Goal: Task Accomplishment & Management: Manage account settings

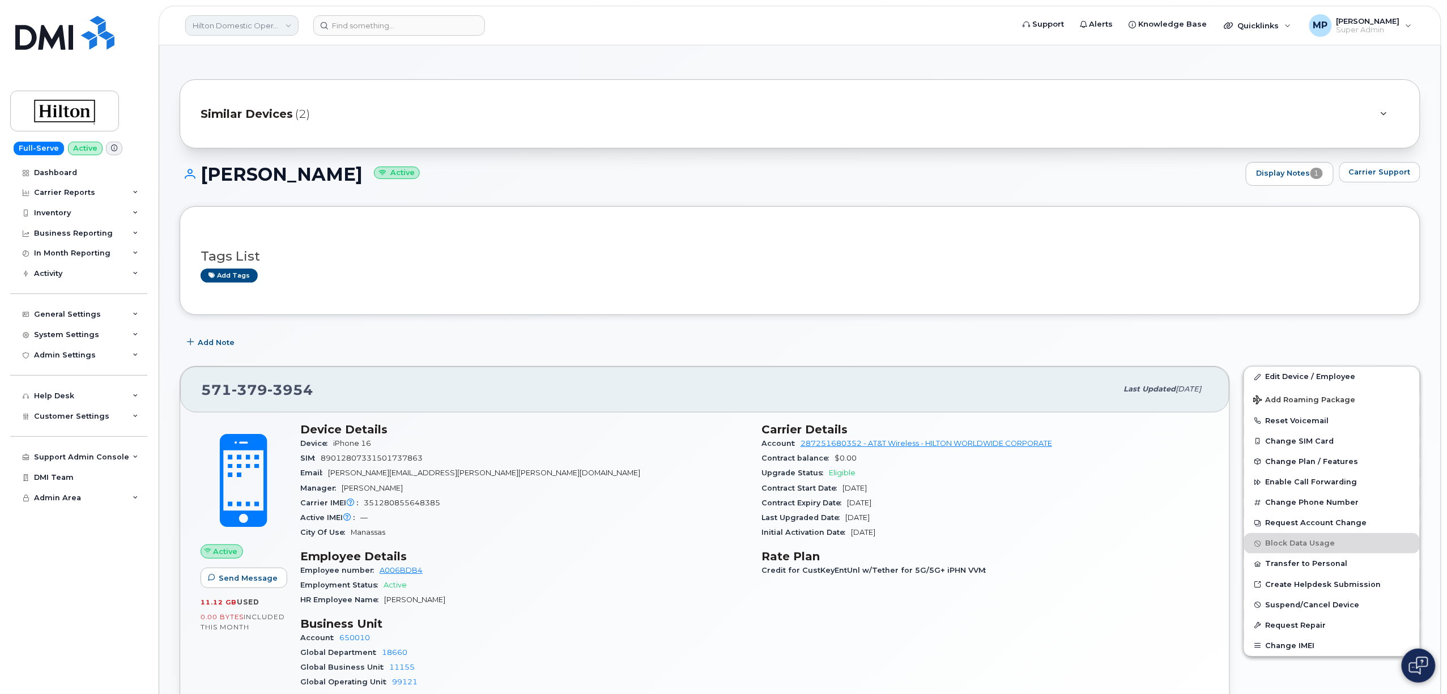
click at [250, 24] on link "Hilton Domestic Operating Company Inc" at bounding box center [241, 25] width 113 height 20
type input "fount"
click at [236, 105] on span "Fountain Tire" at bounding box center [220, 106] width 48 height 11
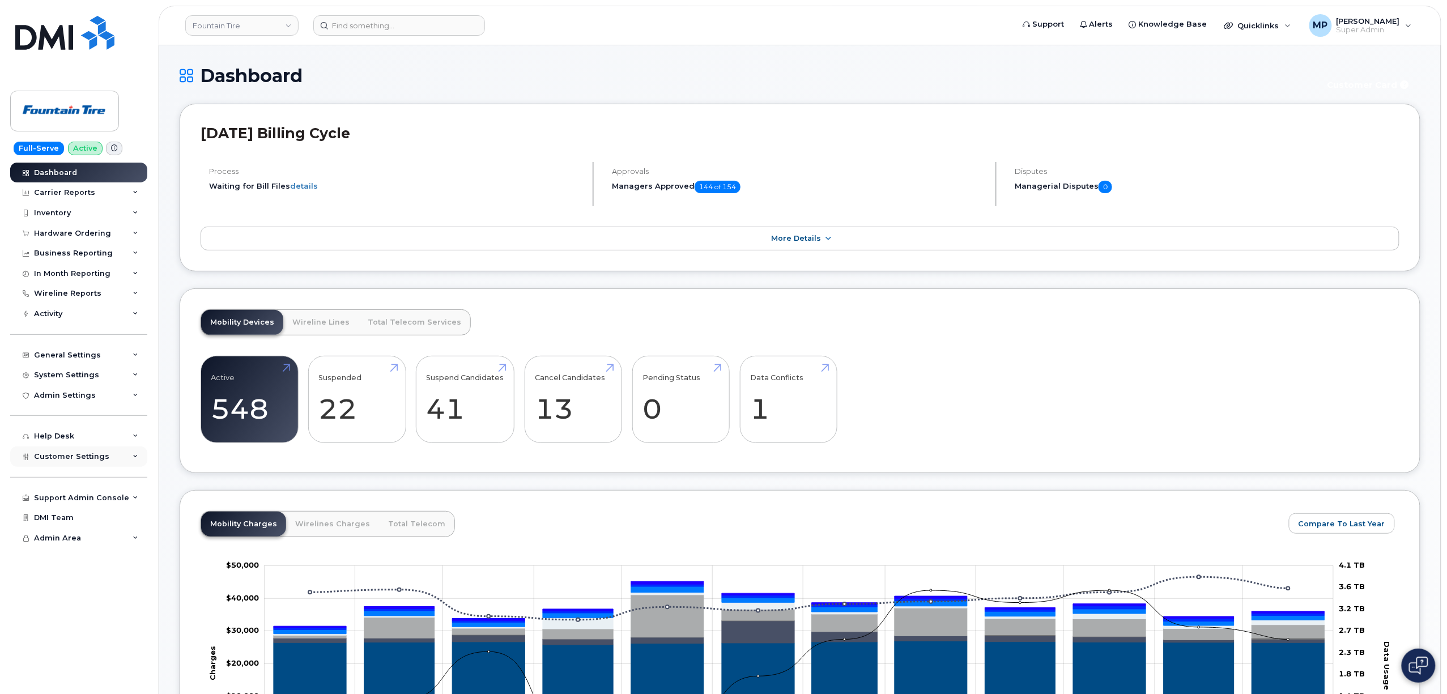
click at [65, 454] on span "Customer Settings" at bounding box center [71, 456] width 75 height 8
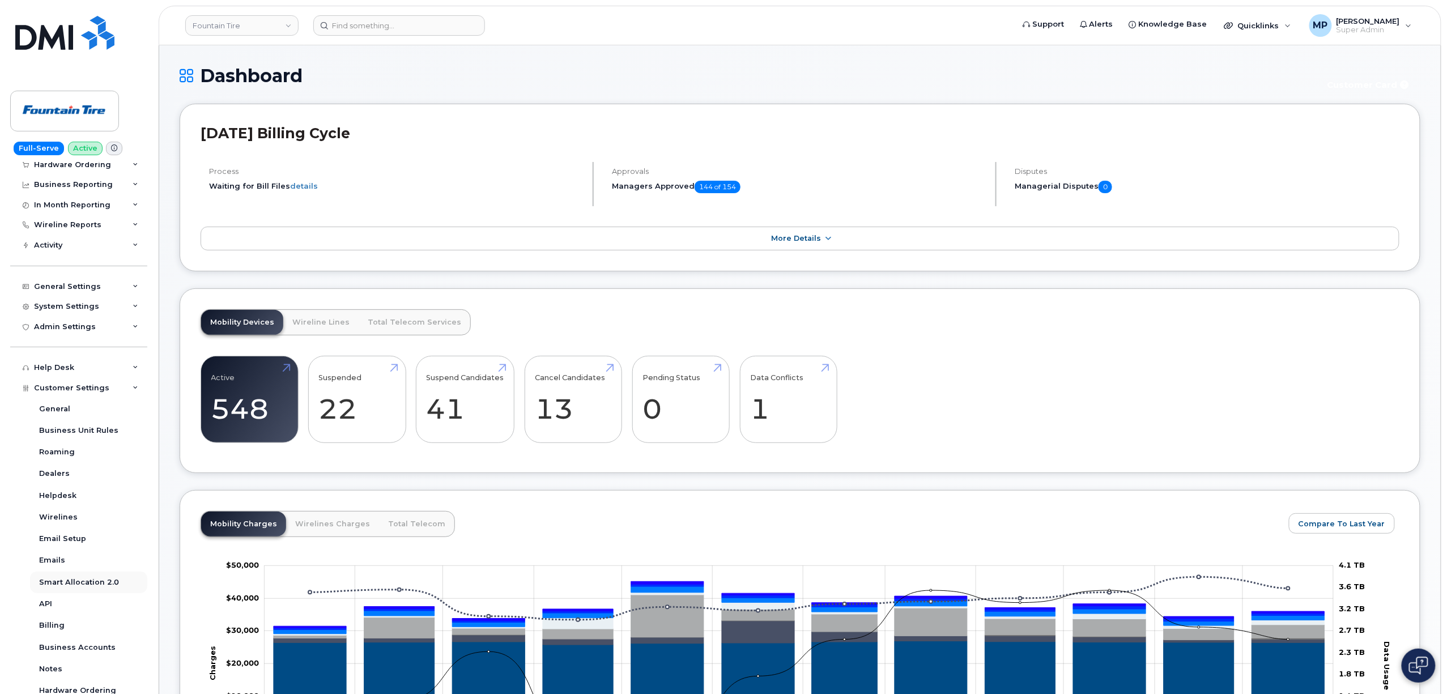
scroll to position [178, 0]
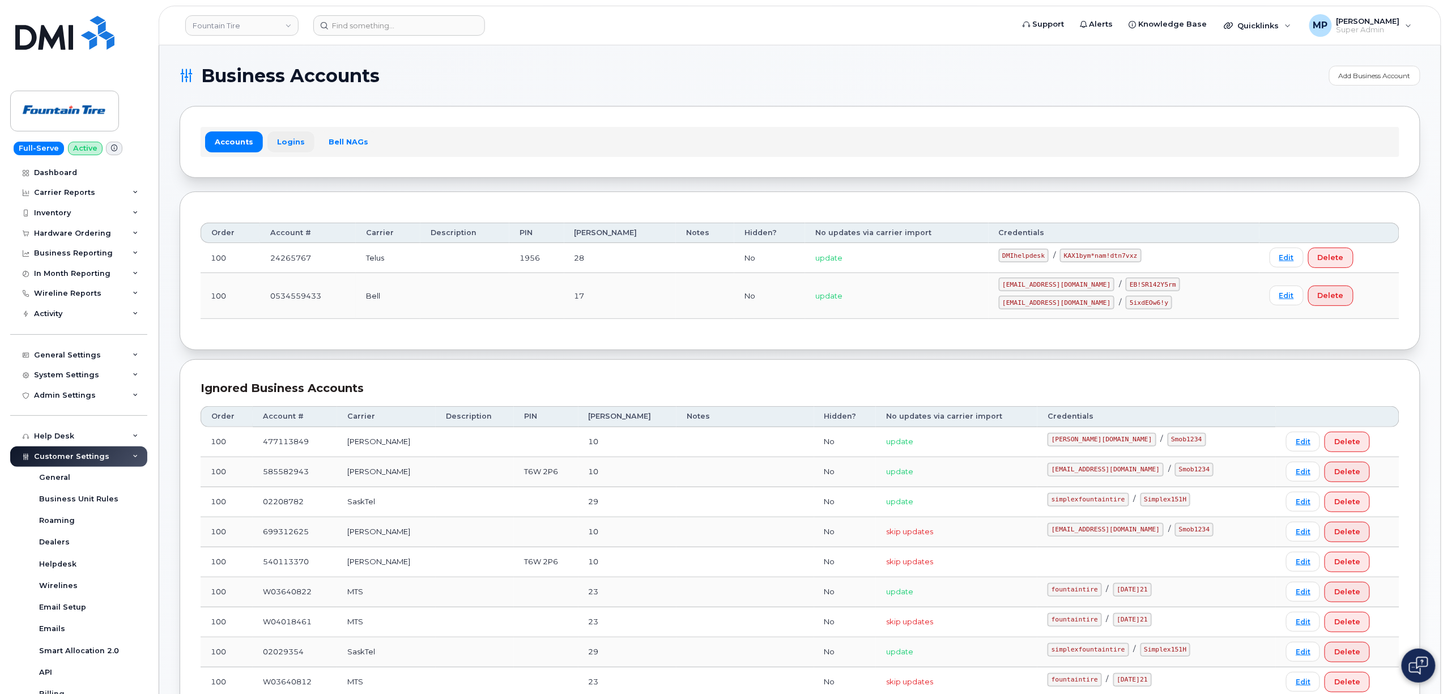
click at [298, 143] on link "Logins" at bounding box center [290, 141] width 47 height 20
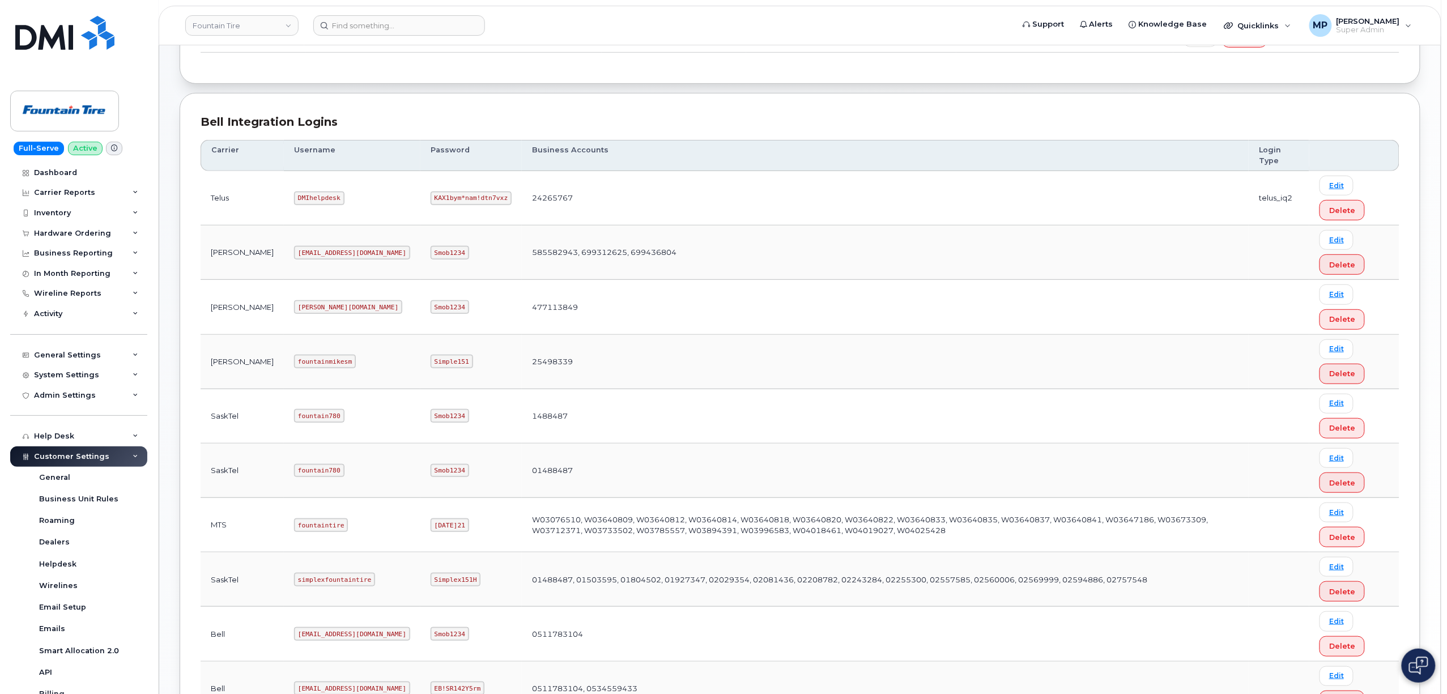
scroll to position [196, 0]
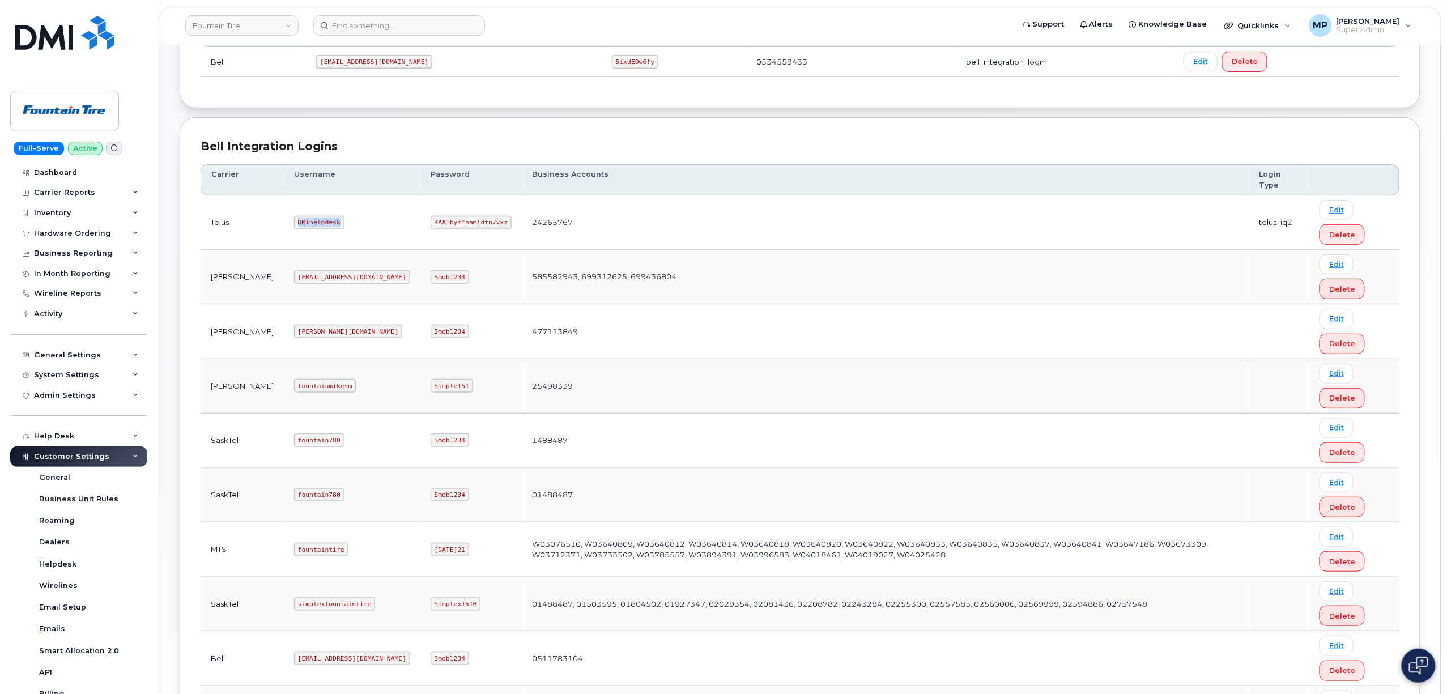
drag, startPoint x: 304, startPoint y: 223, endPoint x: 261, endPoint y: 227, distance: 42.6
click at [294, 227] on code "DMIhelpdesk" at bounding box center [319, 223] width 50 height 14
copy code "DMIhelpdesk"
drag, startPoint x: 428, startPoint y: 224, endPoint x: 356, endPoint y: 229, distance: 72.1
click at [431, 229] on code "KAX1bym*nam!dtn7vxz" at bounding box center [471, 223] width 81 height 14
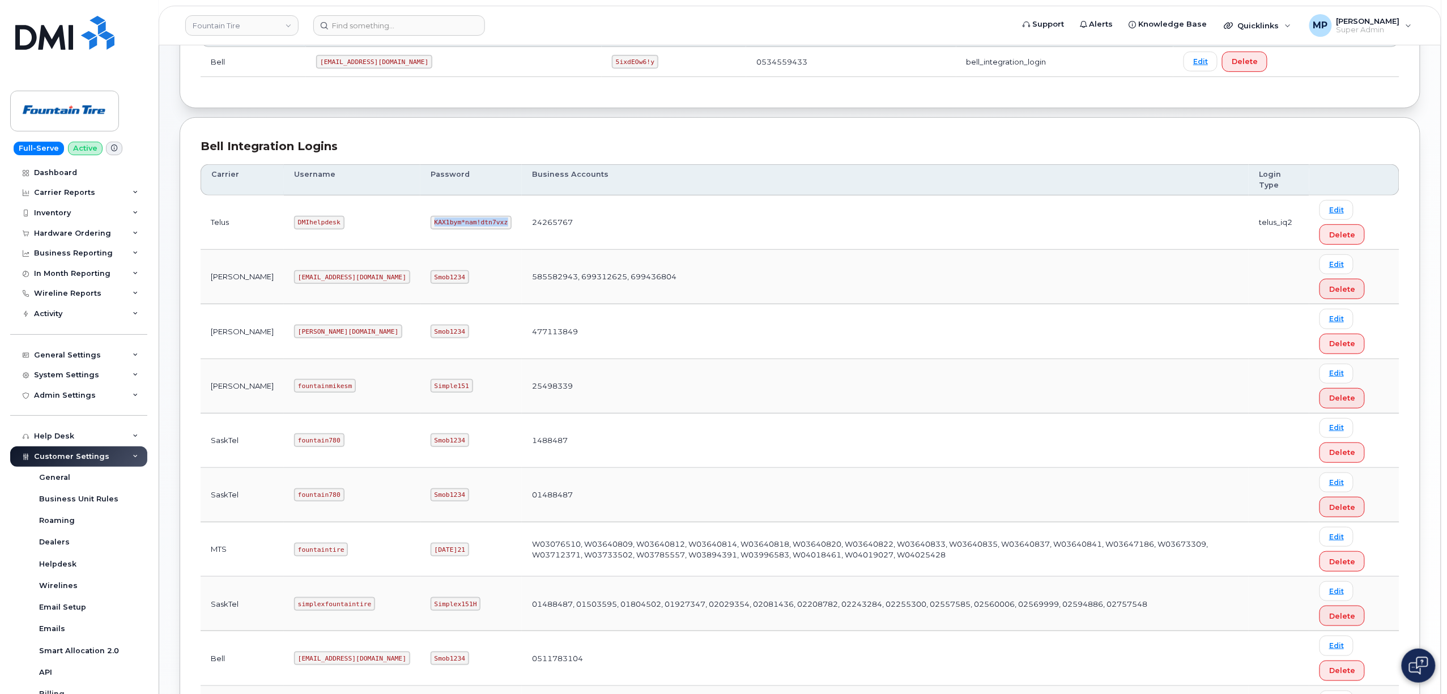
copy code "KAX1bym*nam!dtn7vxz"
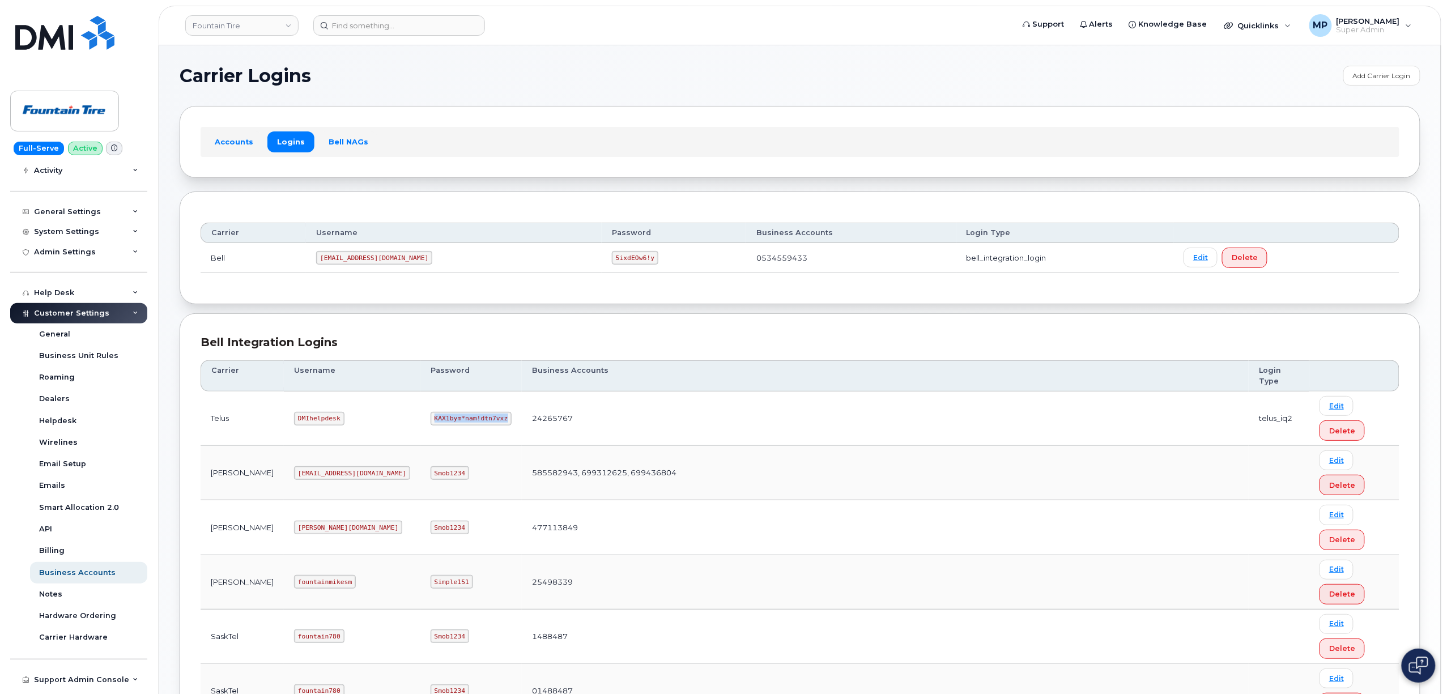
scroll to position [178, 0]
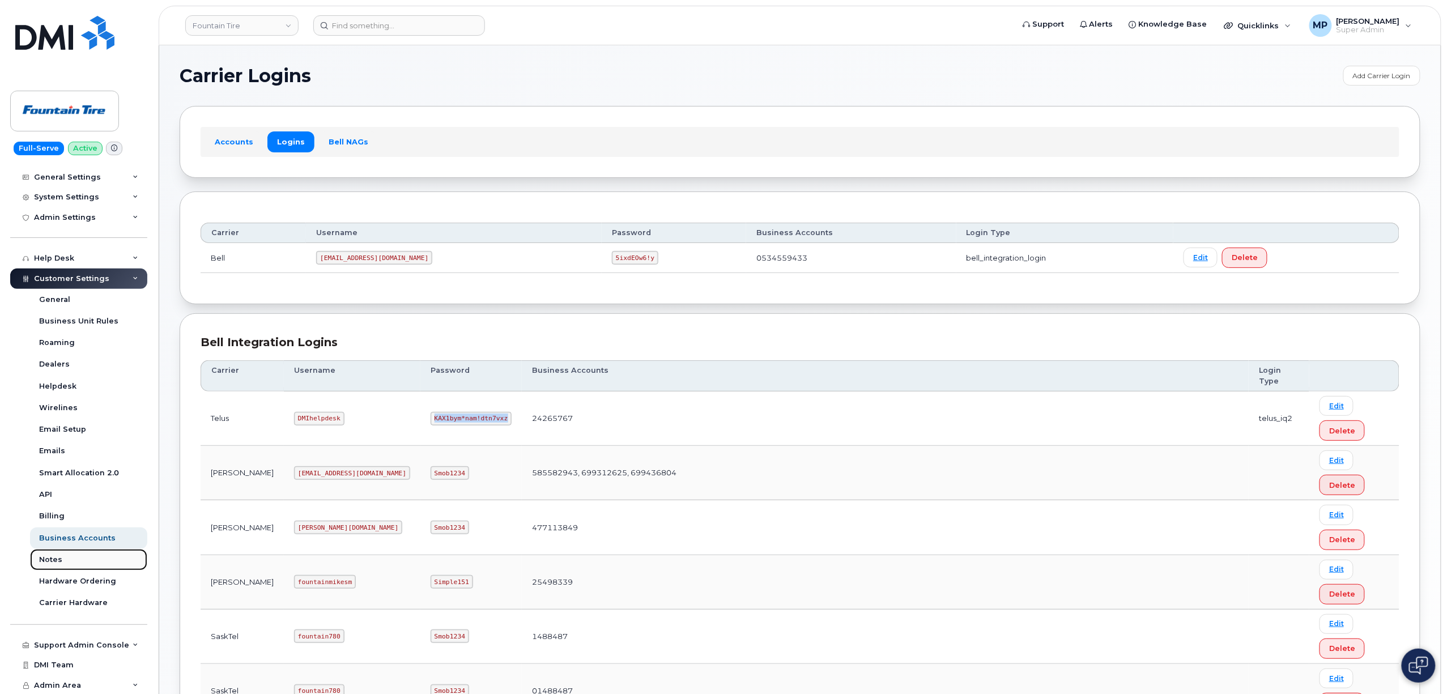
click at [52, 560] on div "Notes" at bounding box center [50, 560] width 23 height 10
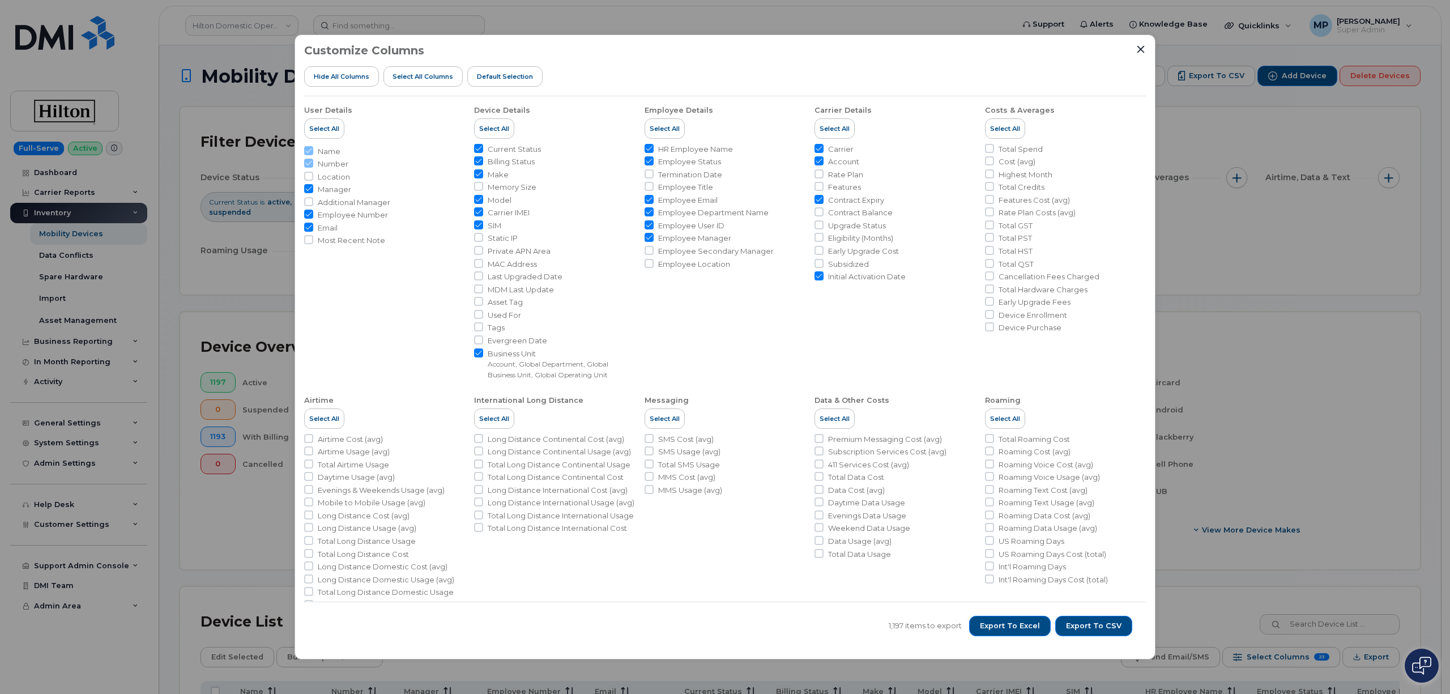
scroll to position [75, 0]
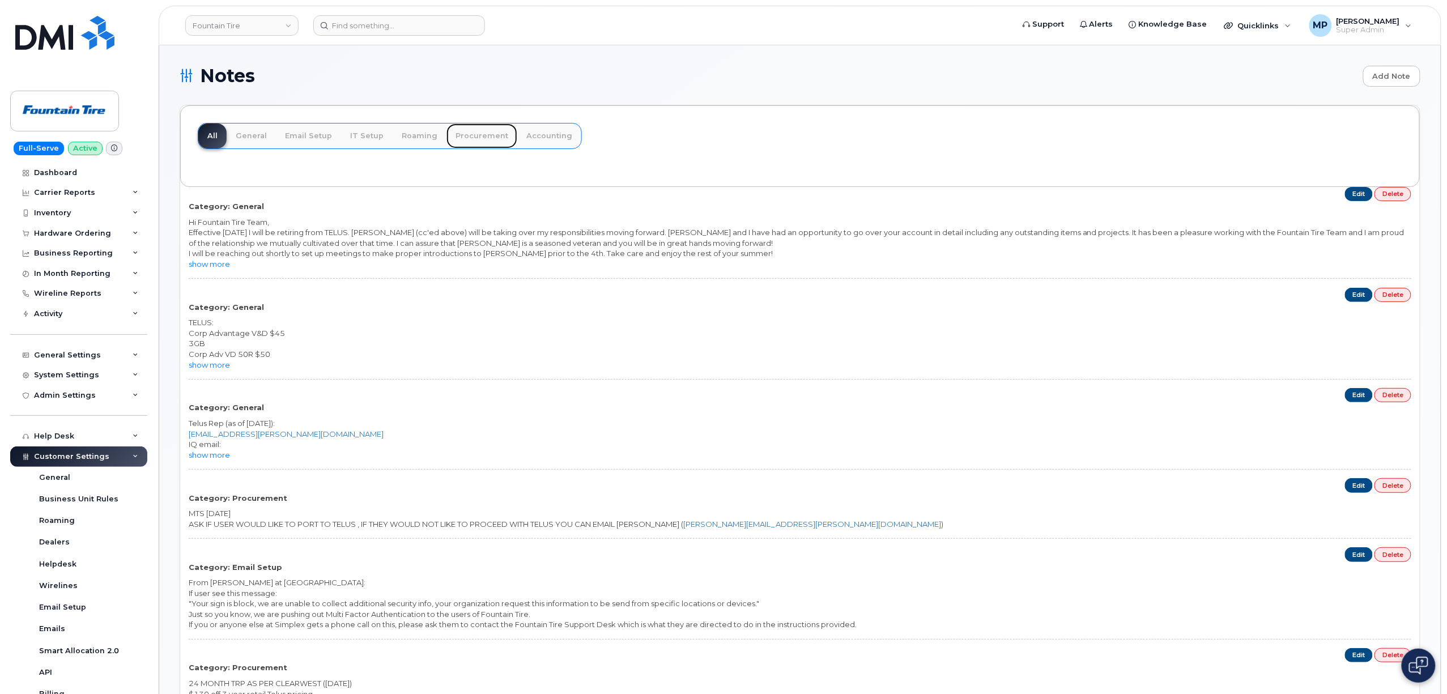
click at [471, 132] on link "Procurement" at bounding box center [481, 136] width 71 height 25
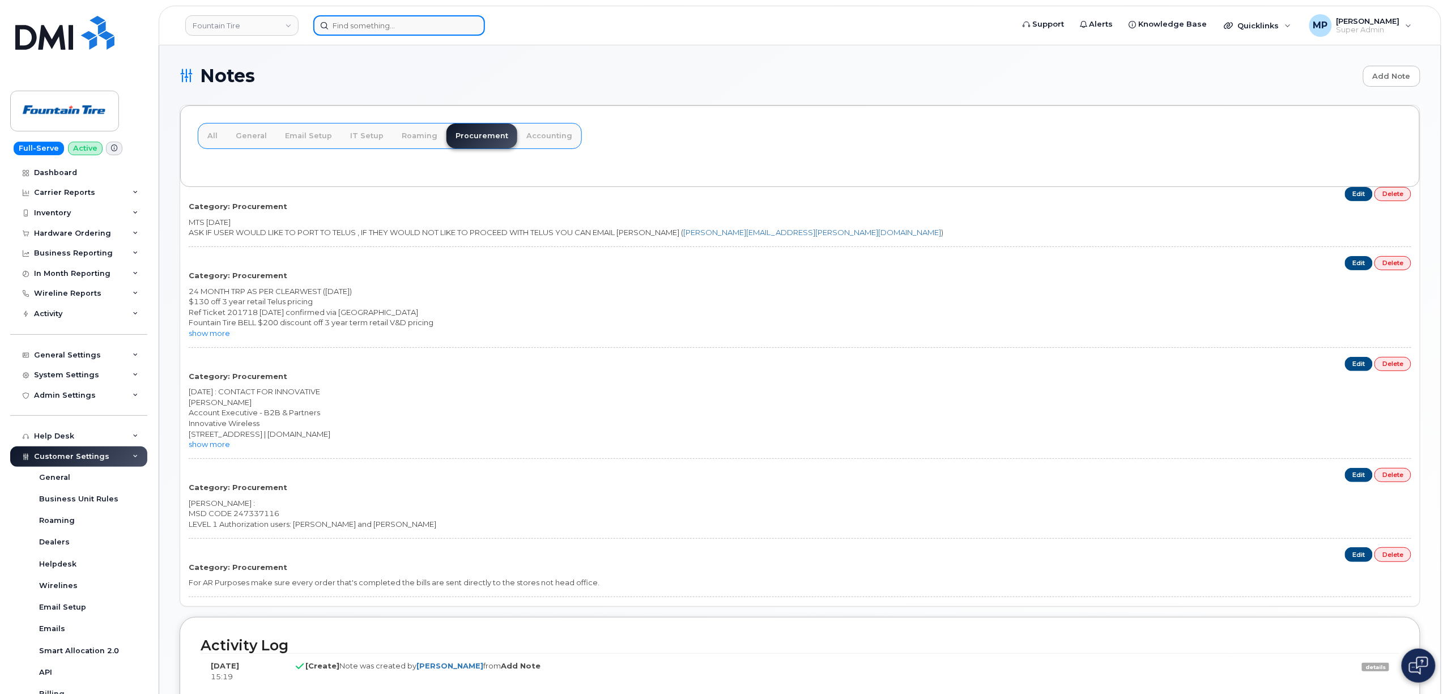
click at [354, 20] on input at bounding box center [399, 25] width 172 height 20
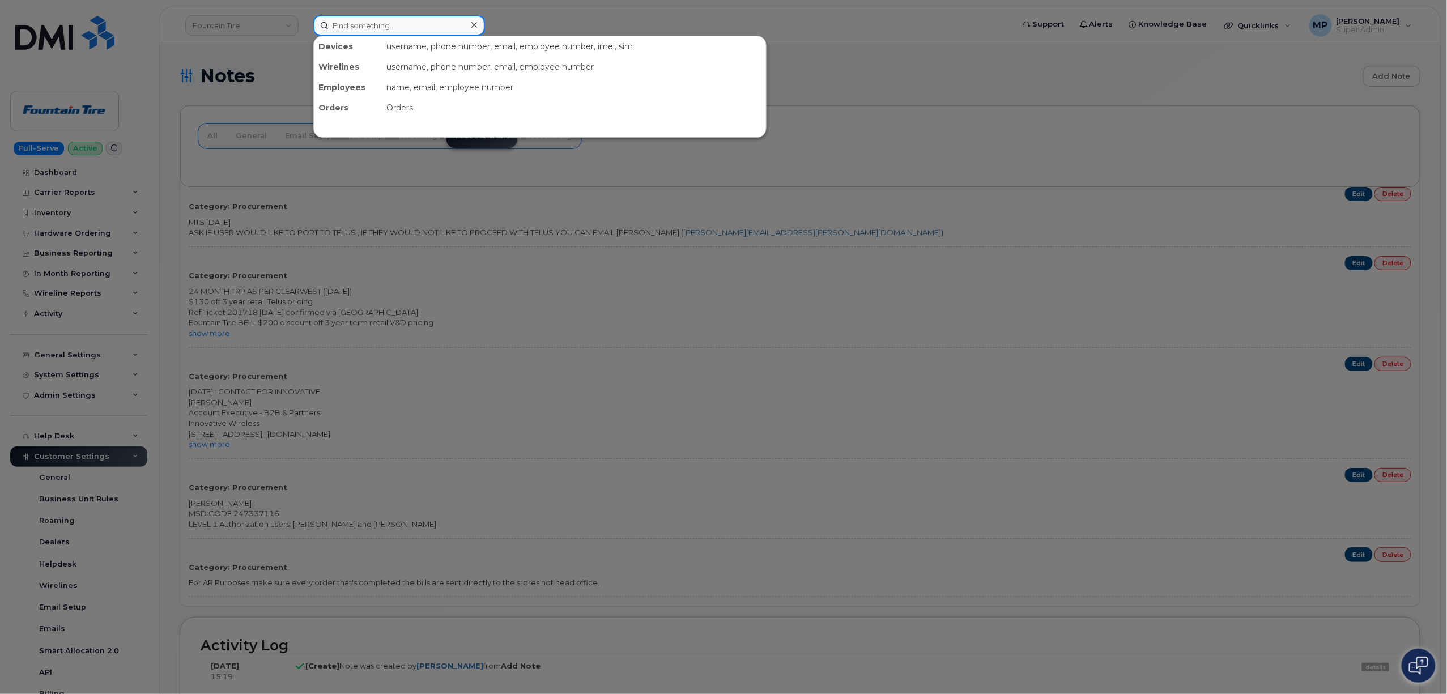
paste input "705-365-7757"
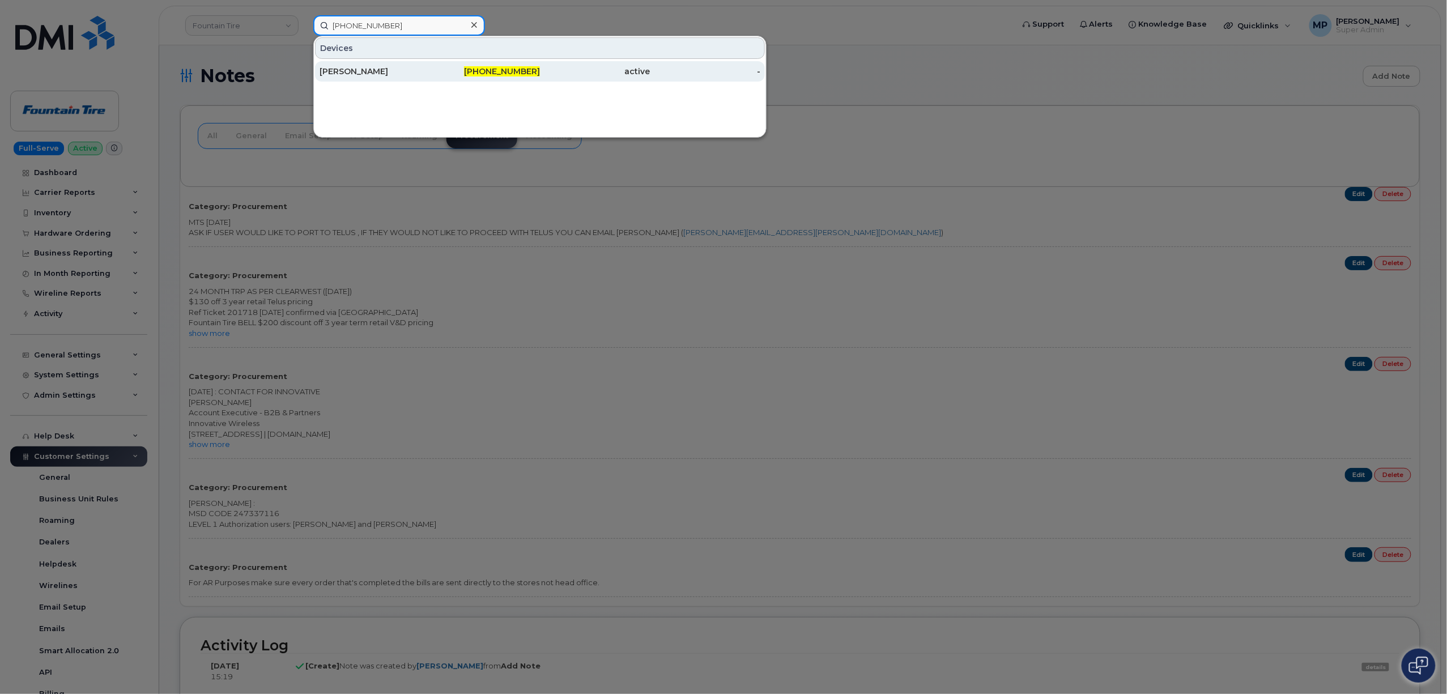
type input "705-365-7757"
click at [343, 68] on div "[PERSON_NAME]" at bounding box center [375, 71] width 110 height 11
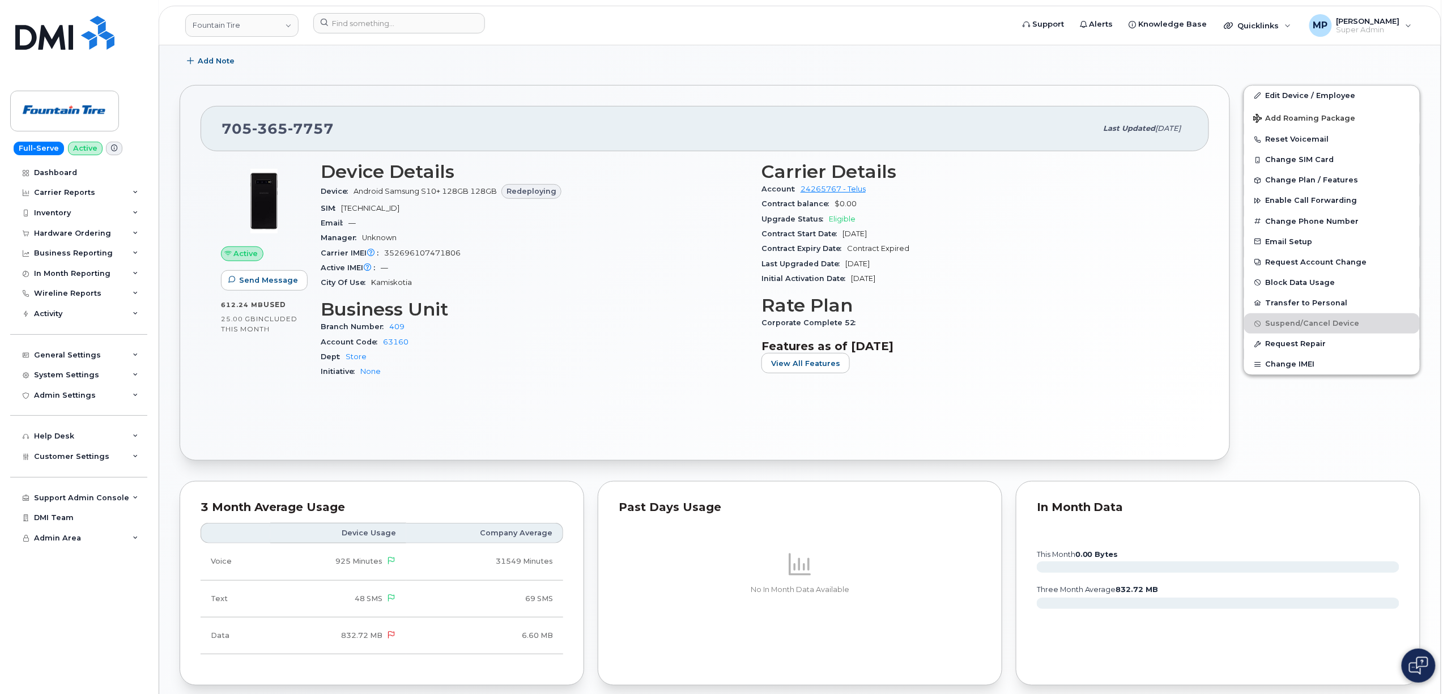
scroll to position [227, 0]
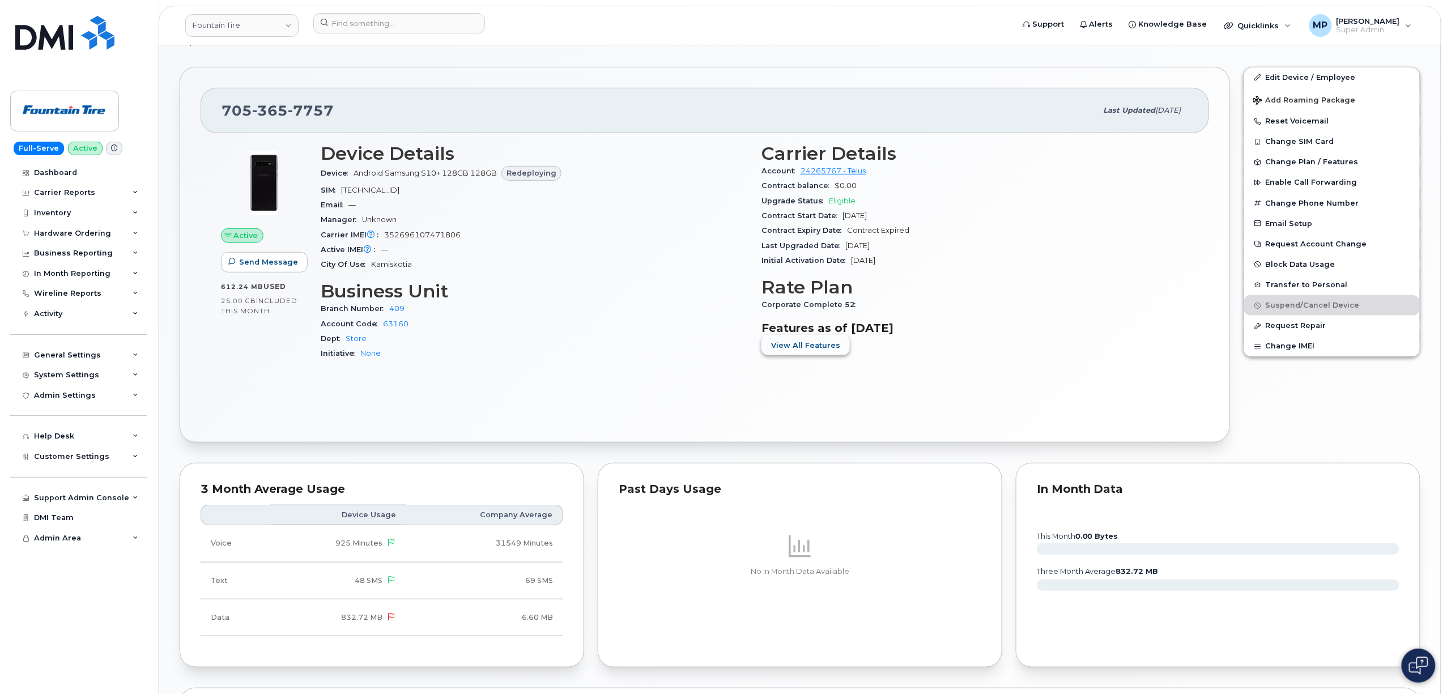
click at [809, 341] on button "View All Features" at bounding box center [806, 345] width 88 height 20
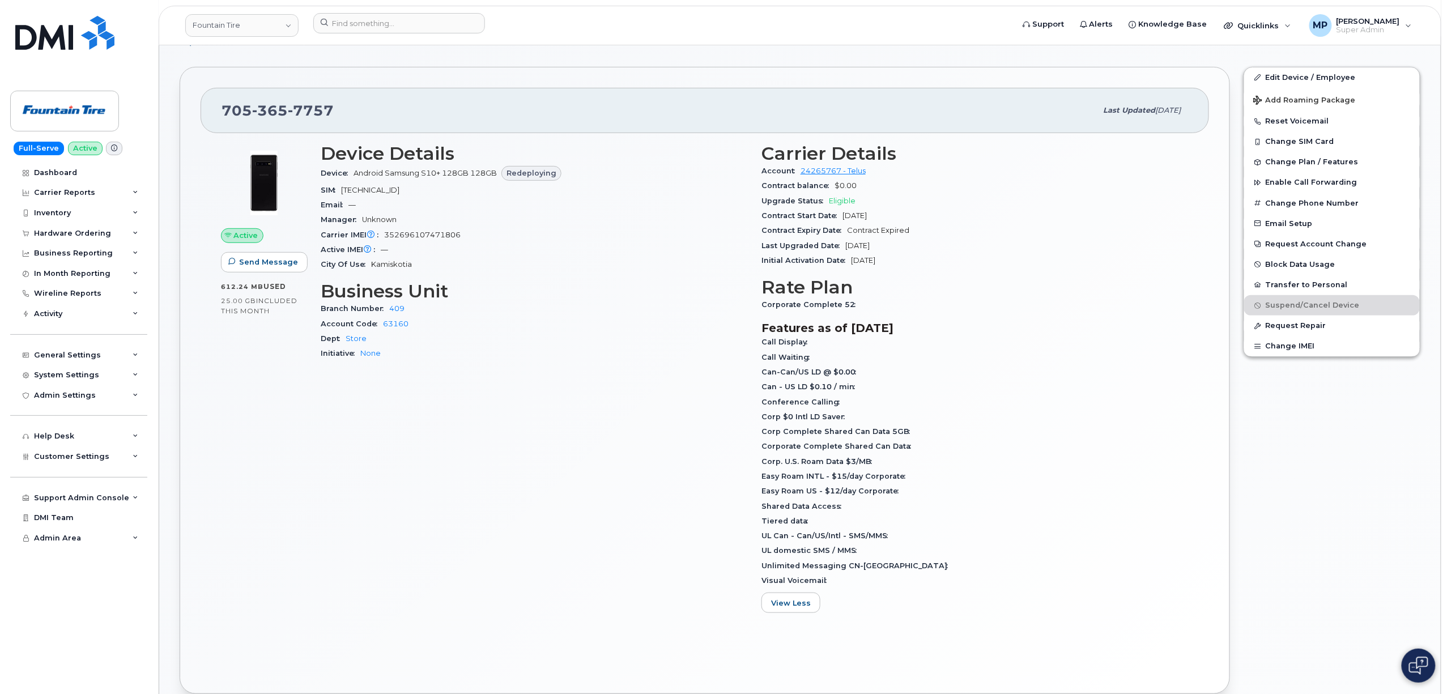
scroll to position [755, 0]
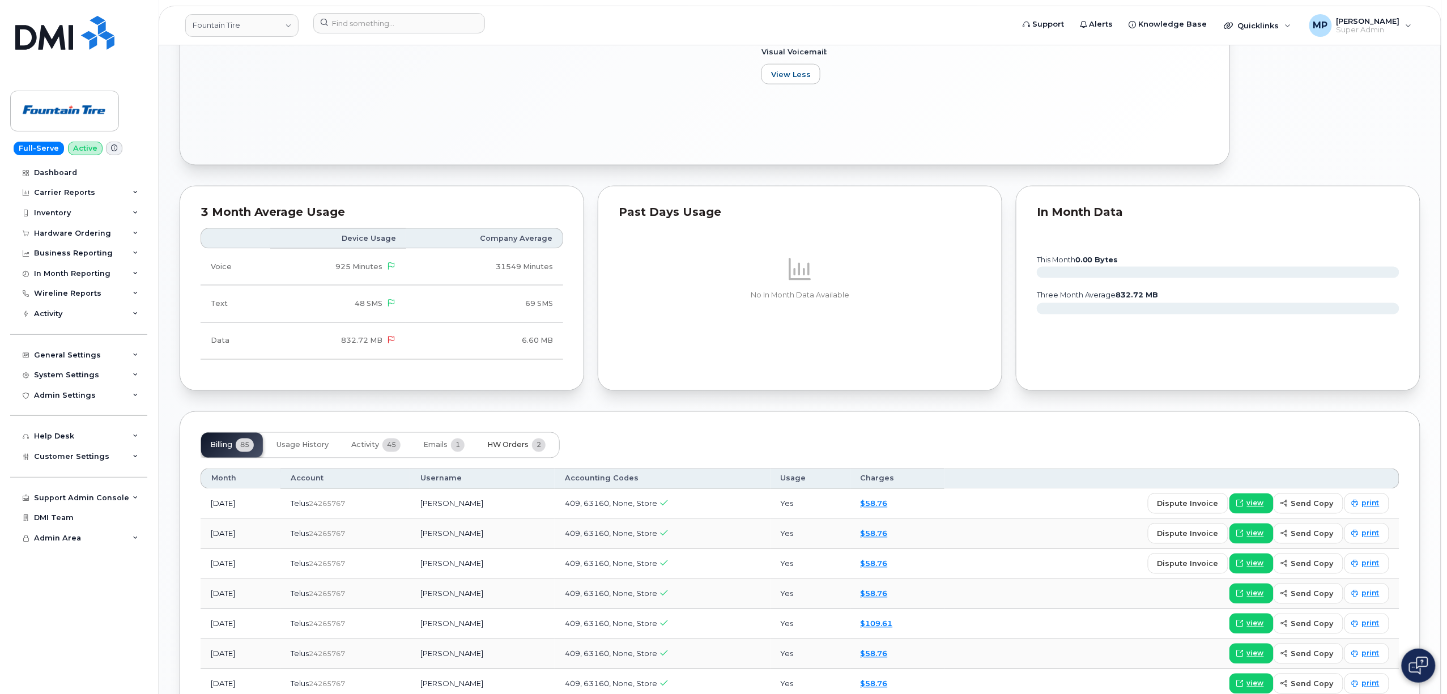
click at [534, 440] on button "HW Orders 2" at bounding box center [516, 445] width 76 height 25
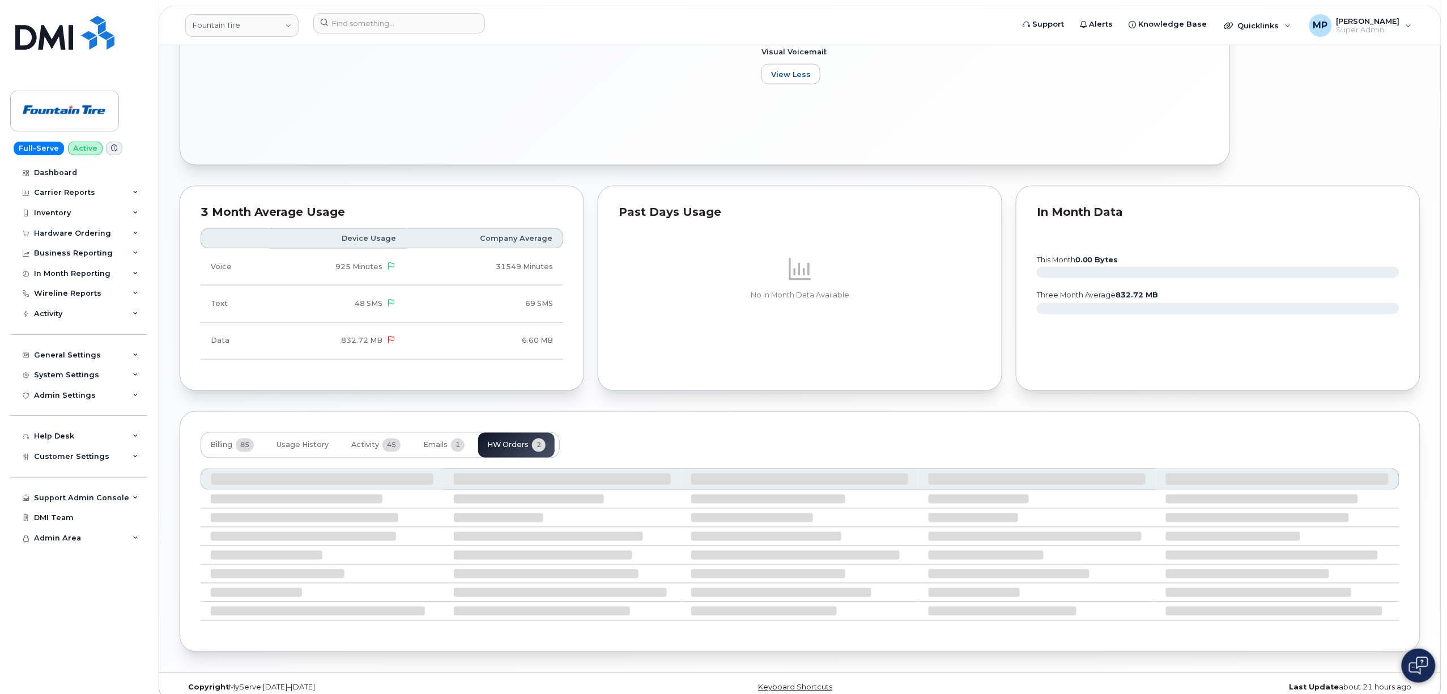
scroll to position [743, 0]
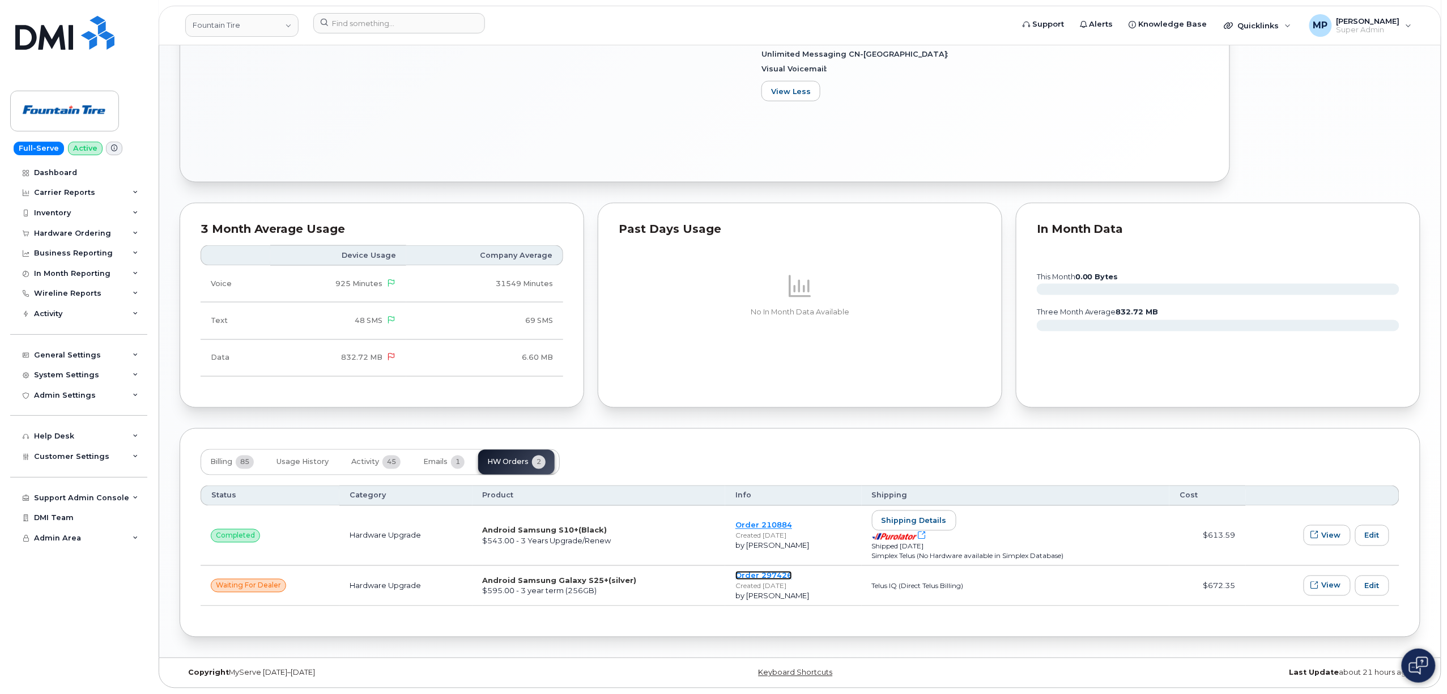
click at [762, 572] on link "Order 297426" at bounding box center [763, 575] width 57 height 9
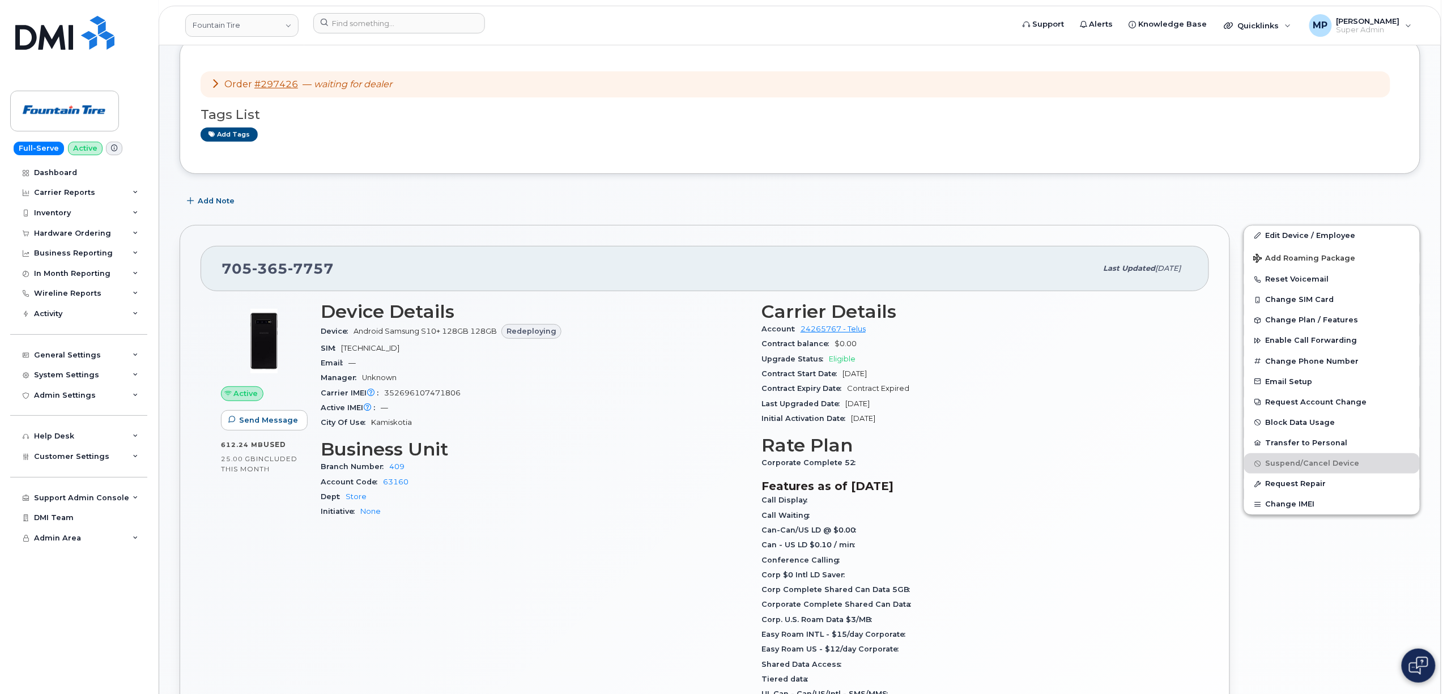
scroll to position [0, 0]
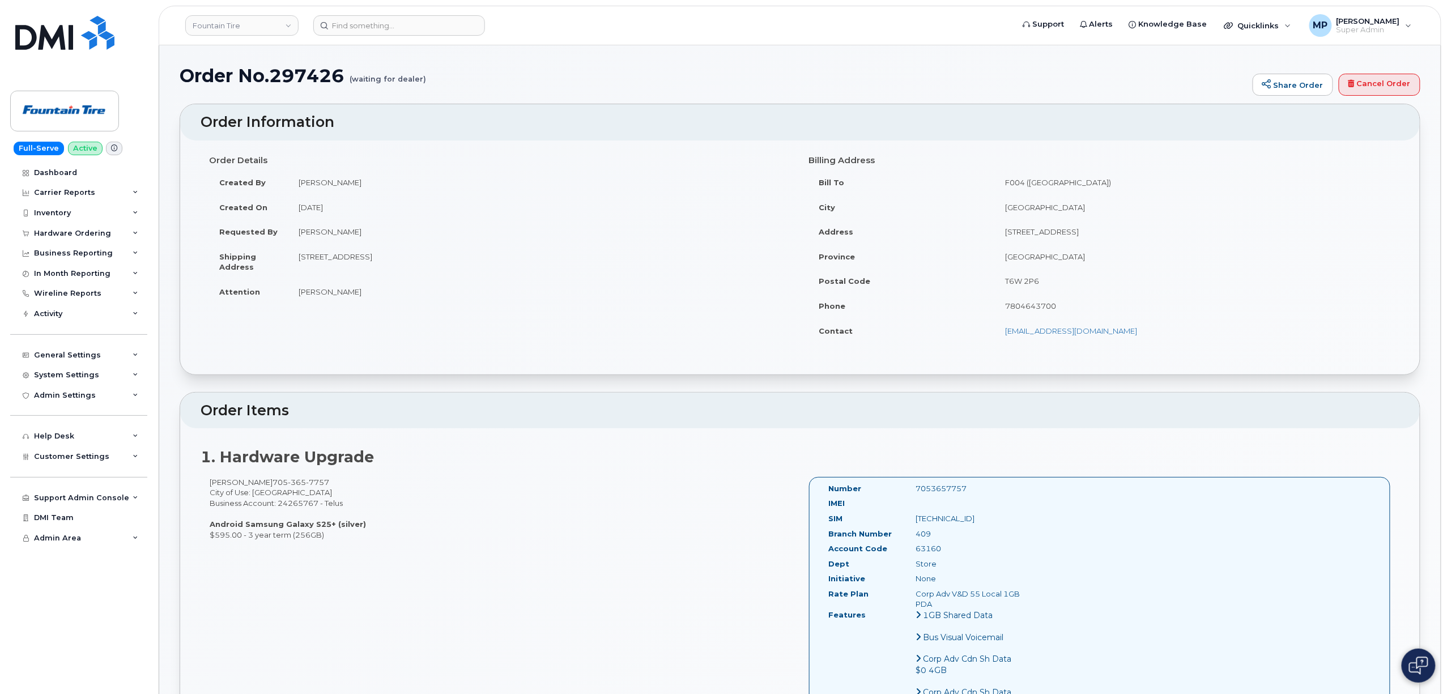
click at [303, 75] on h1 "Order No.297426 (waiting for dealer)" at bounding box center [713, 76] width 1067 height 20
copy h1 "297426"
click at [301, 74] on h1 "Order No.297426 (waiting for dealer)" at bounding box center [713, 76] width 1067 height 20
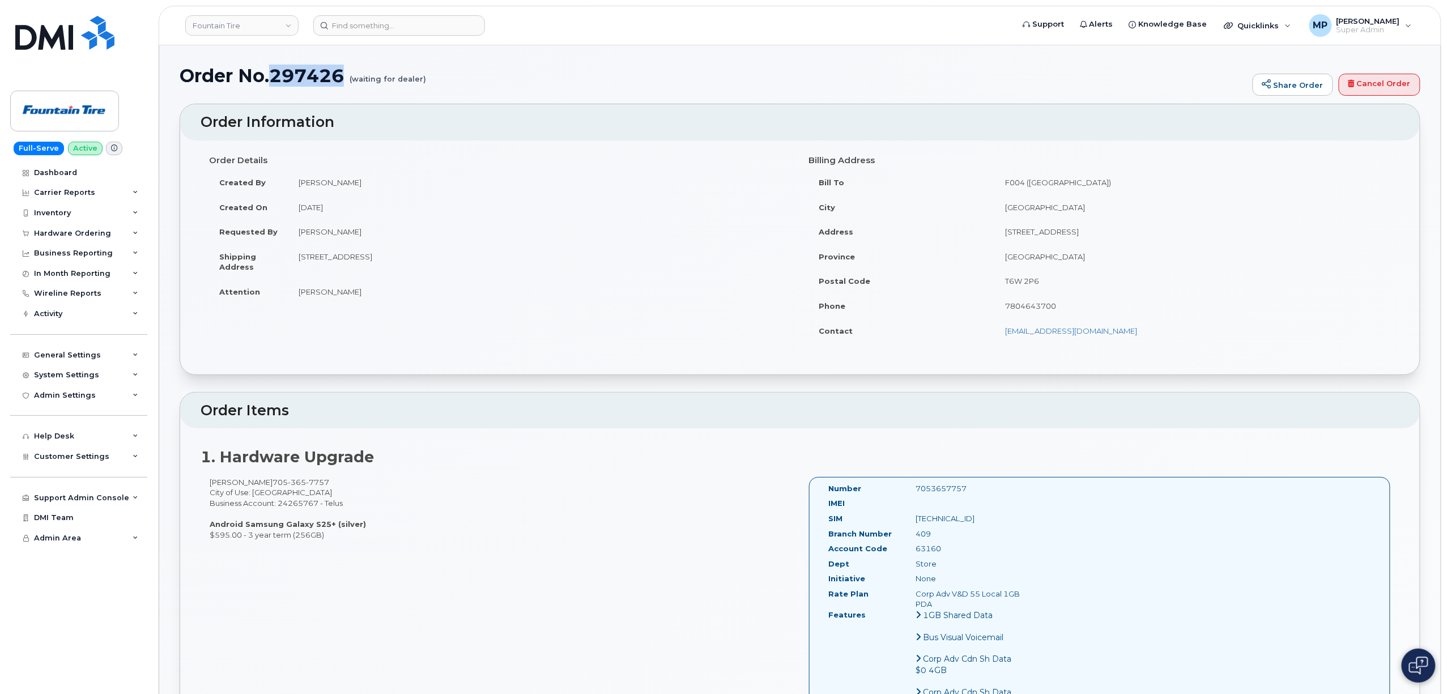
click at [301, 74] on h1 "Order No.297426 (waiting for dealer)" at bounding box center [713, 76] width 1067 height 20
click at [61, 233] on div "Hardware Ordering" at bounding box center [72, 233] width 77 height 9
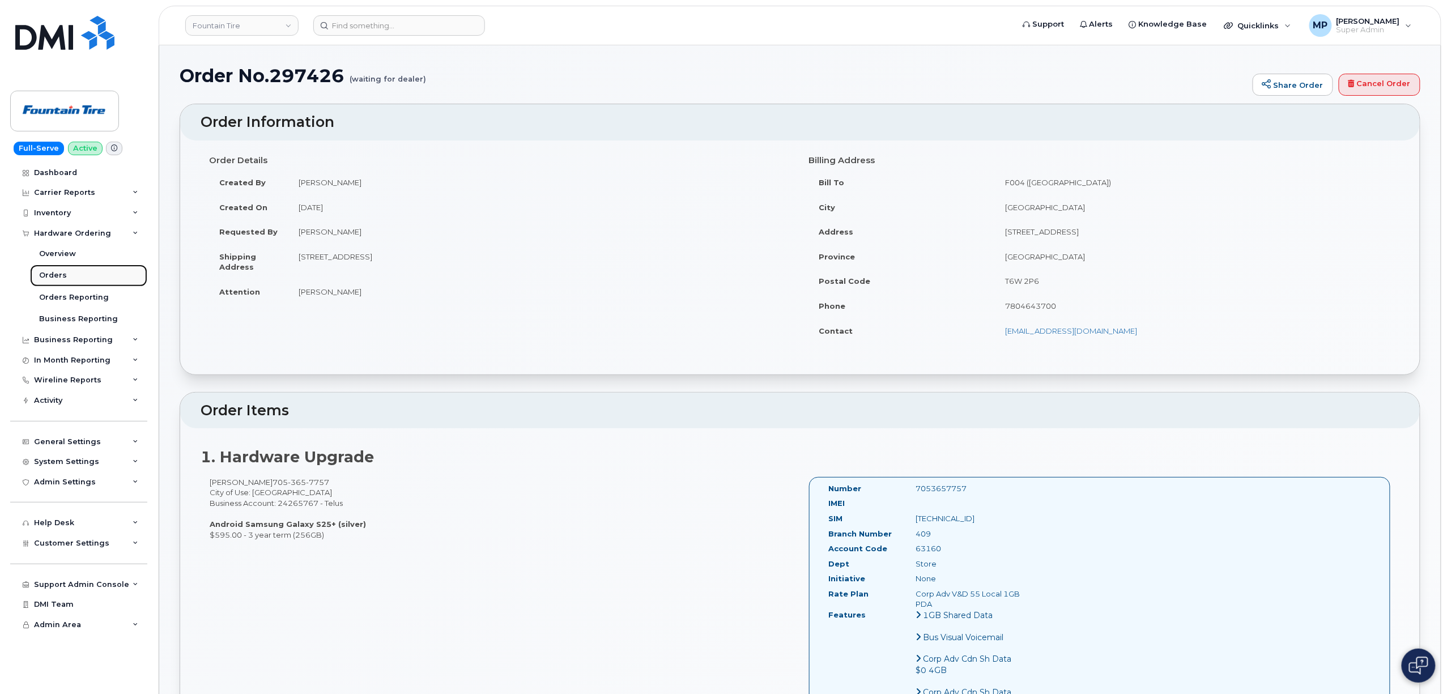
click at [57, 274] on div "Orders" at bounding box center [53, 275] width 28 height 10
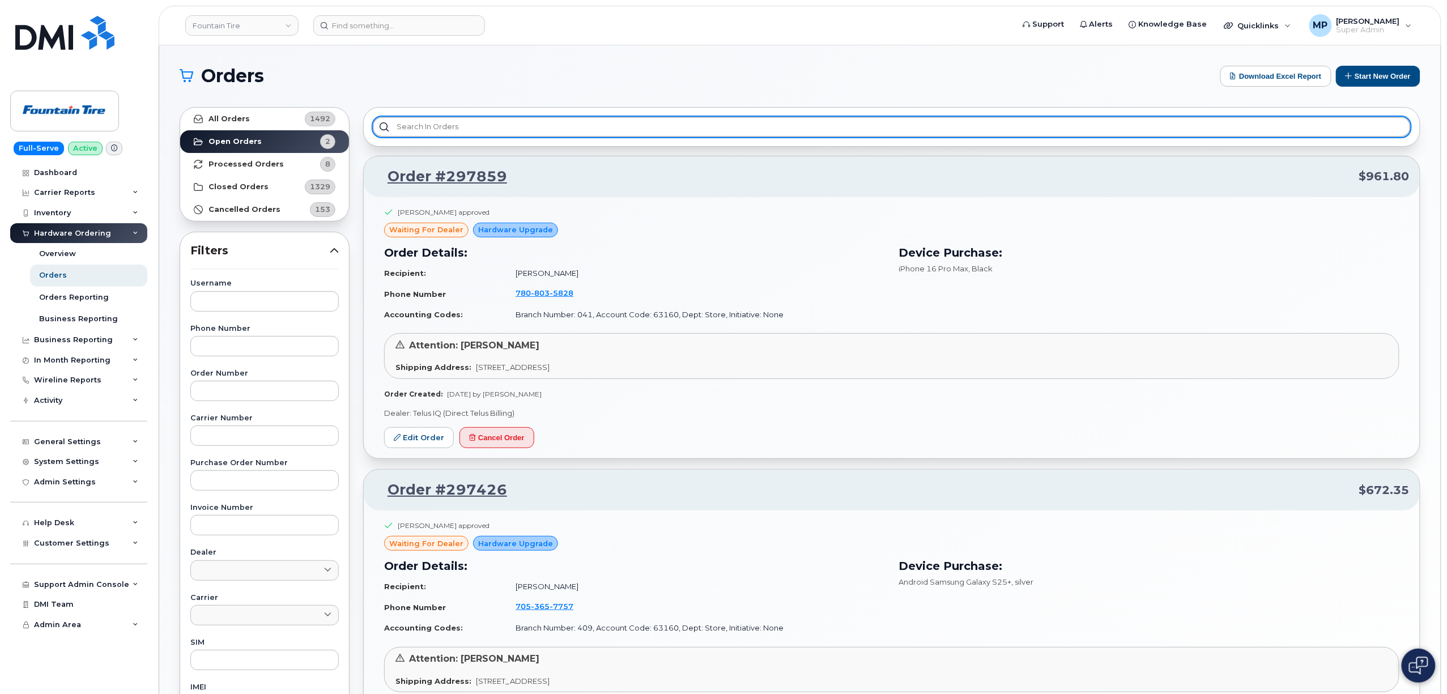
click at [440, 127] on input "text" at bounding box center [892, 127] width 1038 height 20
paste input "TL60019856"
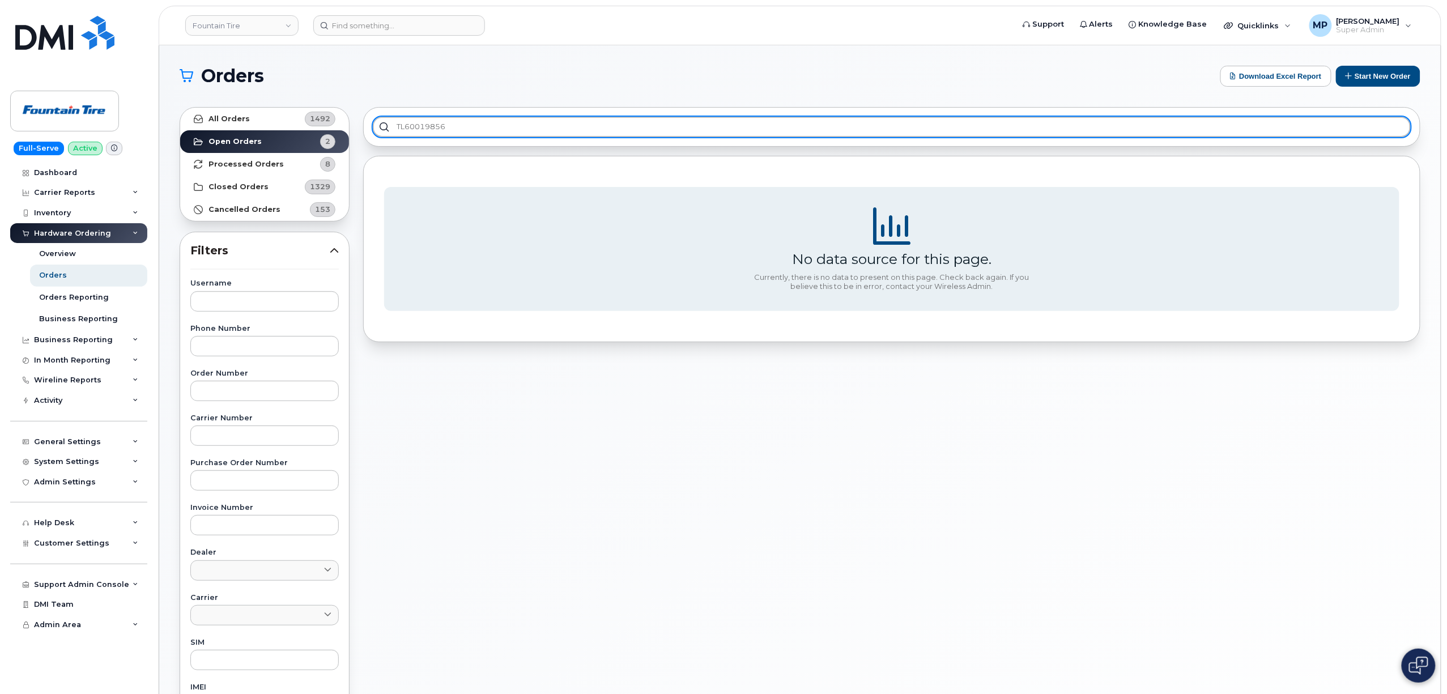
click at [438, 124] on input "TL60019856" at bounding box center [892, 127] width 1038 height 20
type input "\"
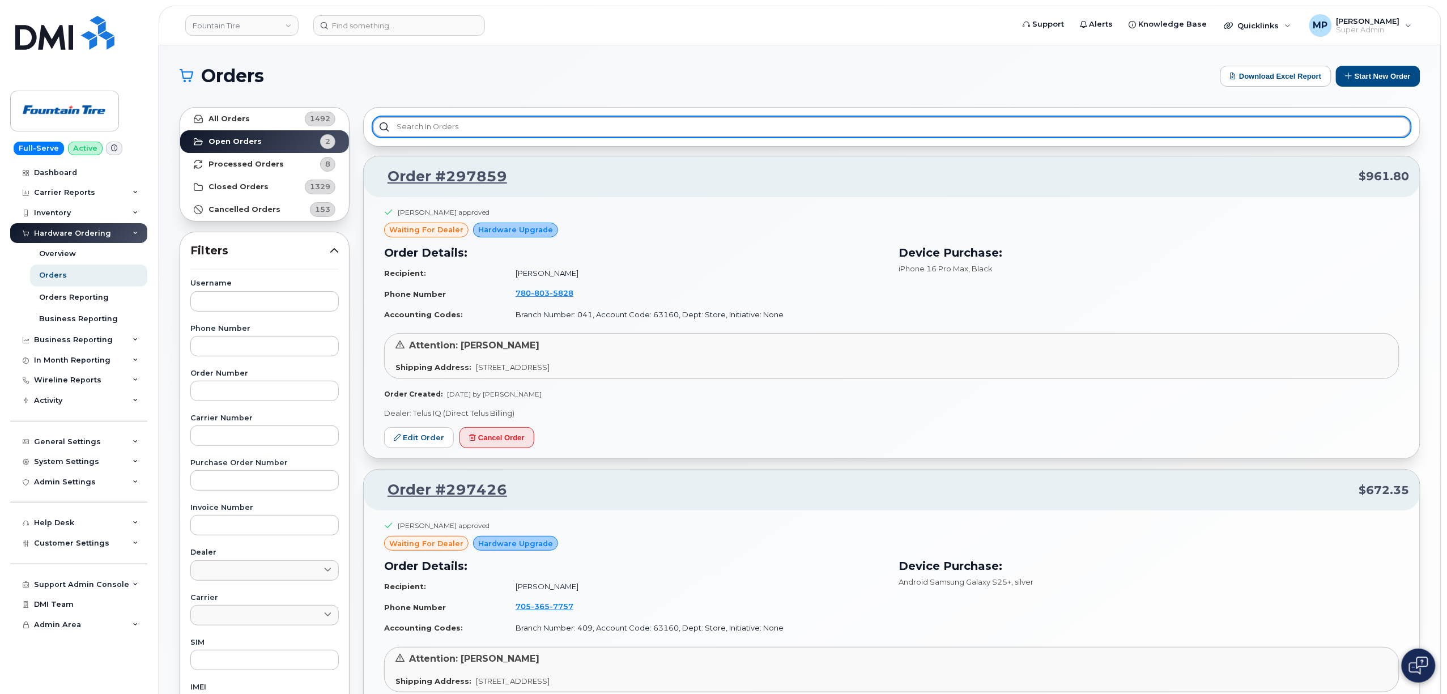
click at [492, 118] on input "text" at bounding box center [892, 127] width 1038 height 20
paste input "297426"
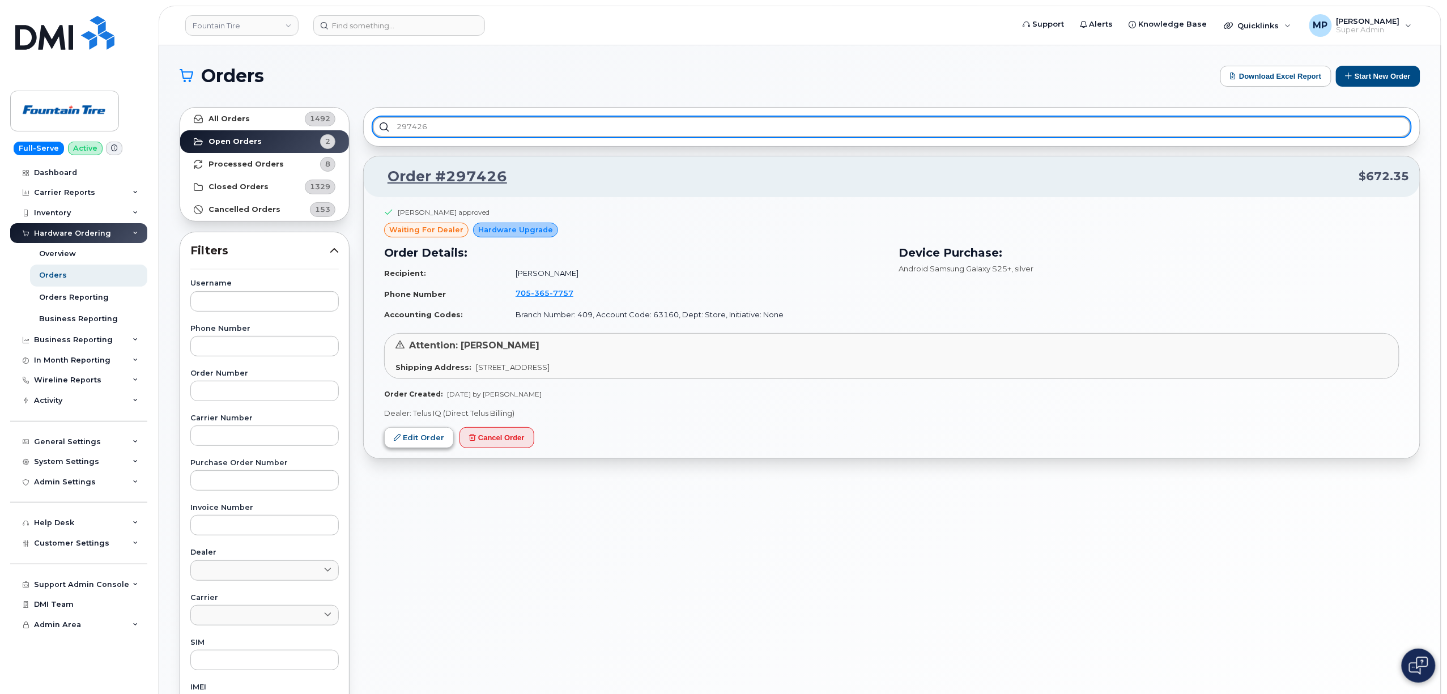
type input "297426"
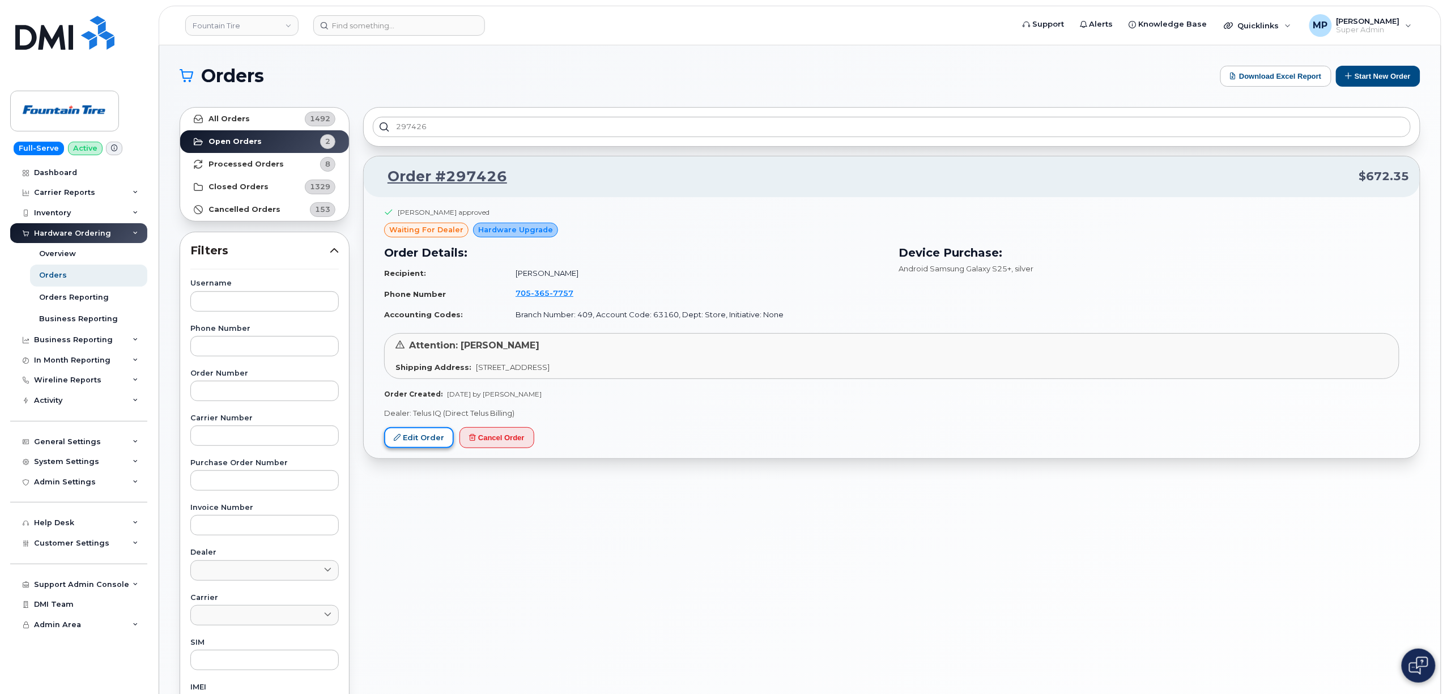
click at [417, 448] on link "Edit Order" at bounding box center [419, 437] width 70 height 21
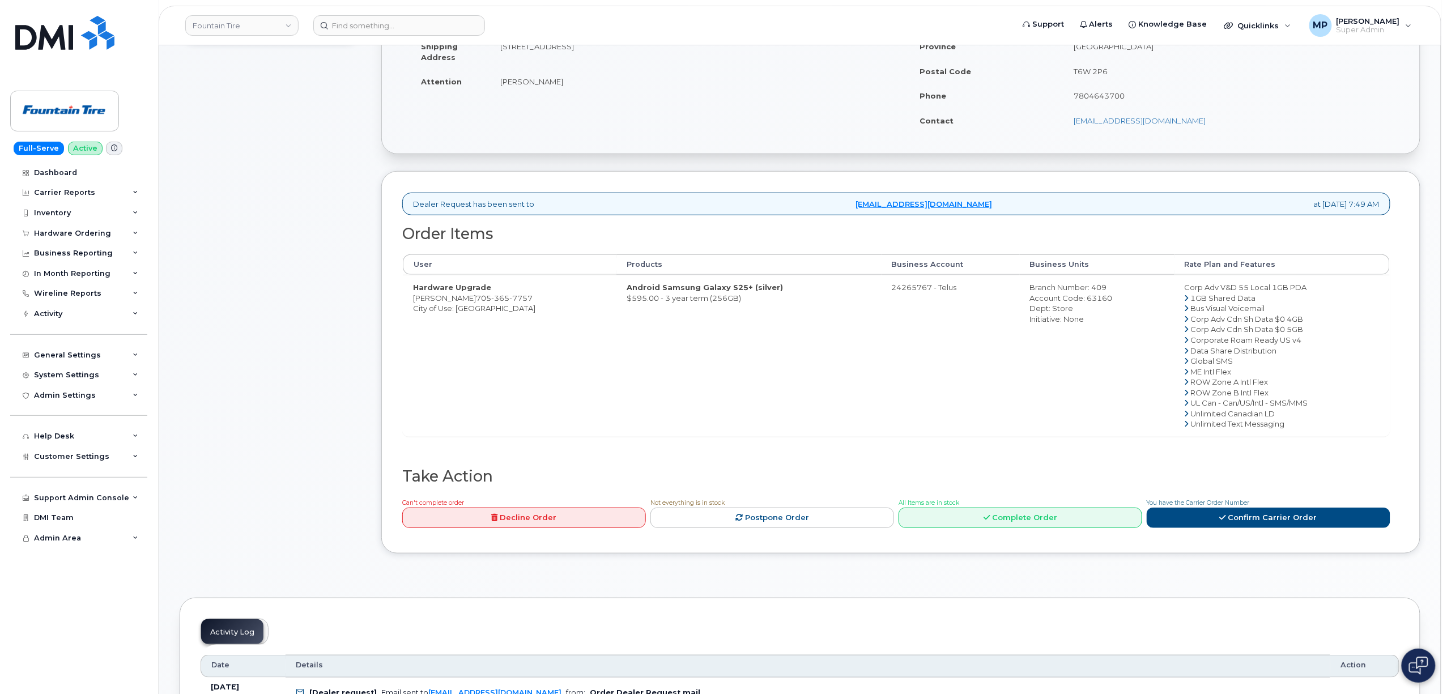
scroll to position [302, 0]
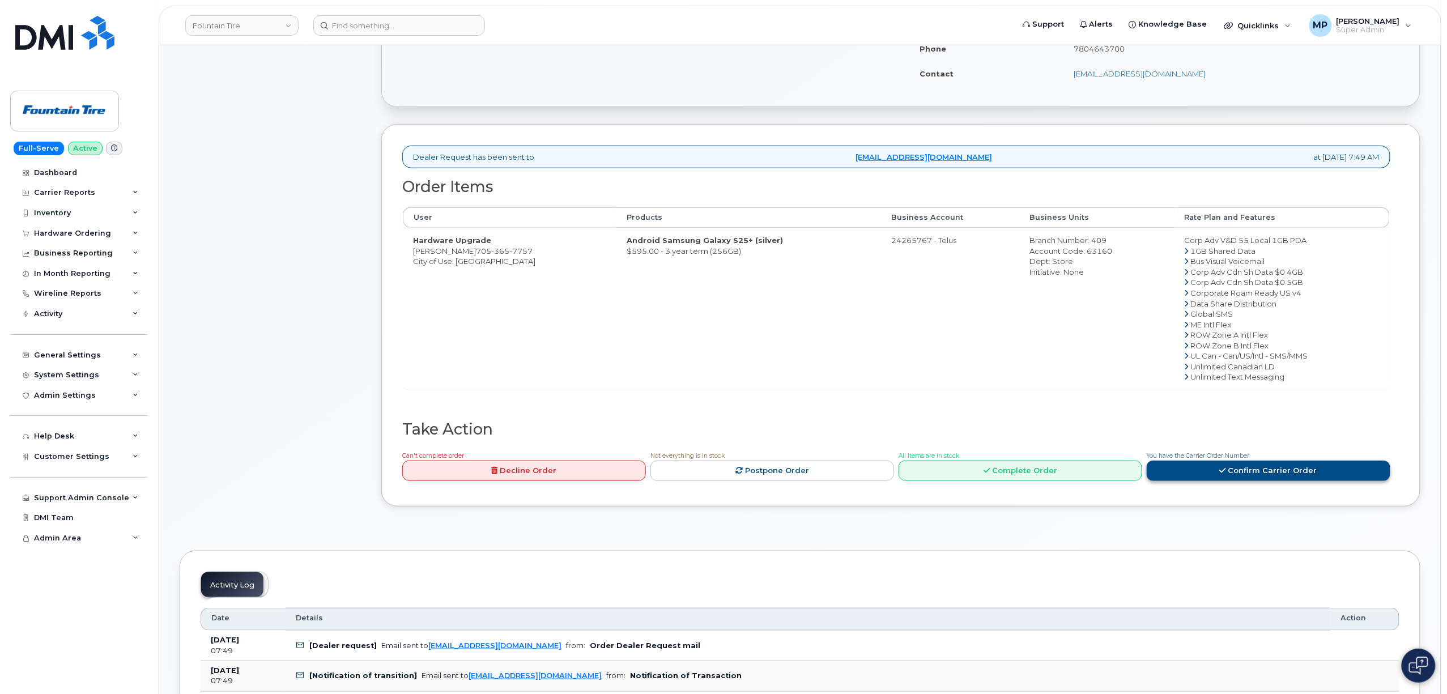
click at [1260, 467] on link "Confirm Carrier Order" at bounding box center [1269, 471] width 244 height 21
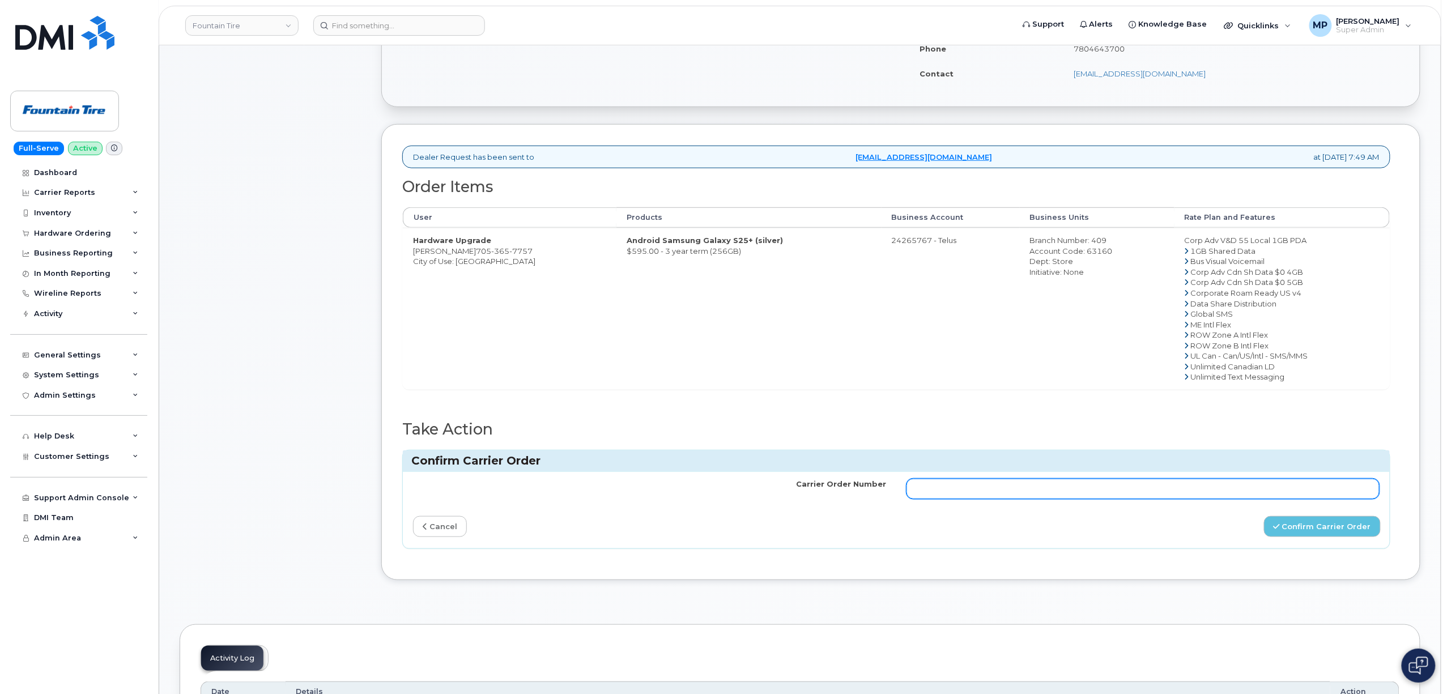
click at [1048, 488] on input "Carrier Order Number" at bounding box center [1143, 489] width 473 height 20
paste input "TL60019856"
type input "TL60019856"
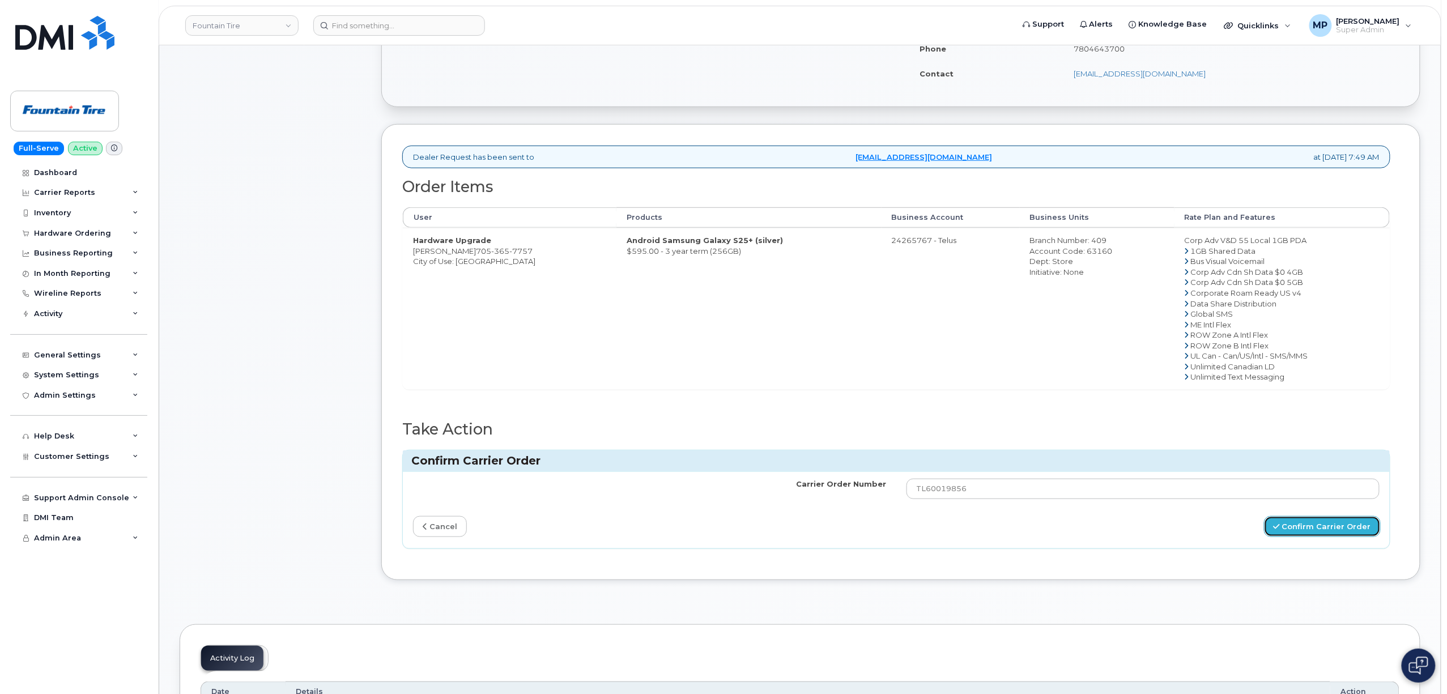
click at [1346, 531] on button "Confirm Carrier Order" at bounding box center [1322, 526] width 117 height 21
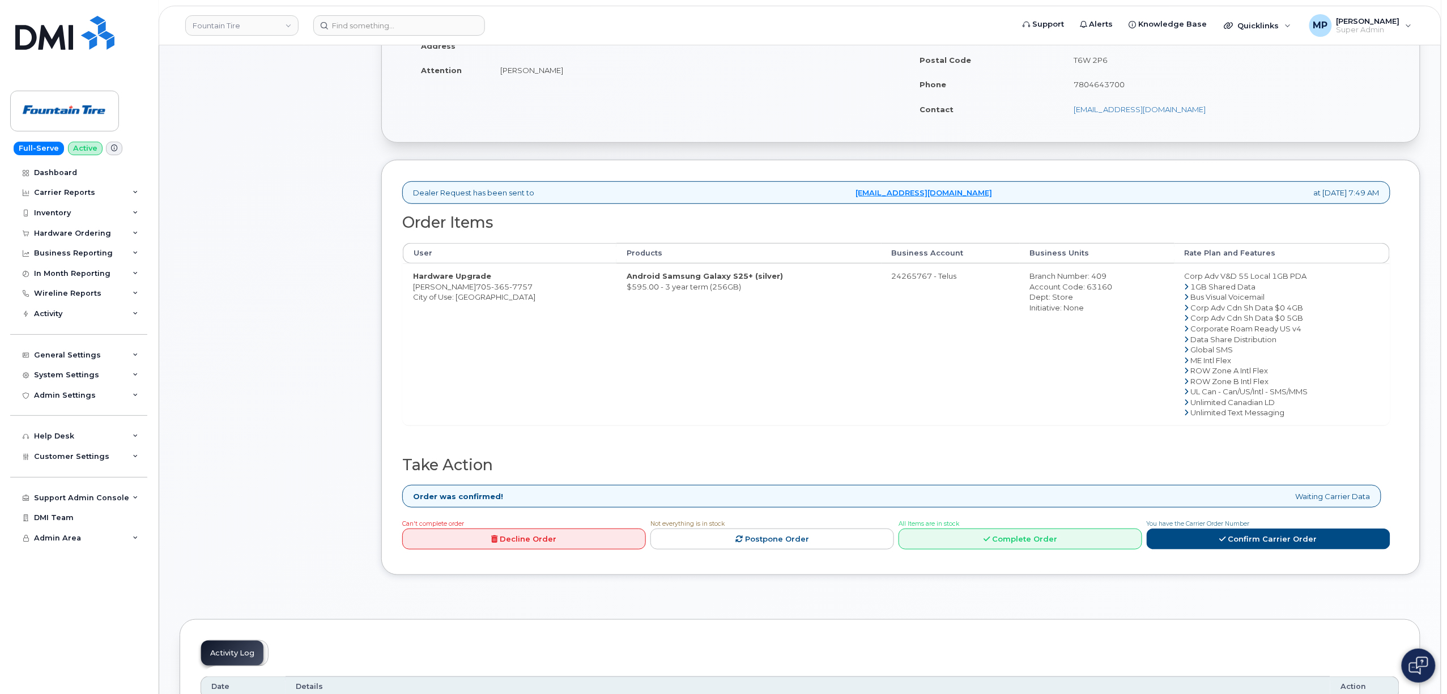
scroll to position [377, 0]
